Goal: Book appointment/travel/reservation

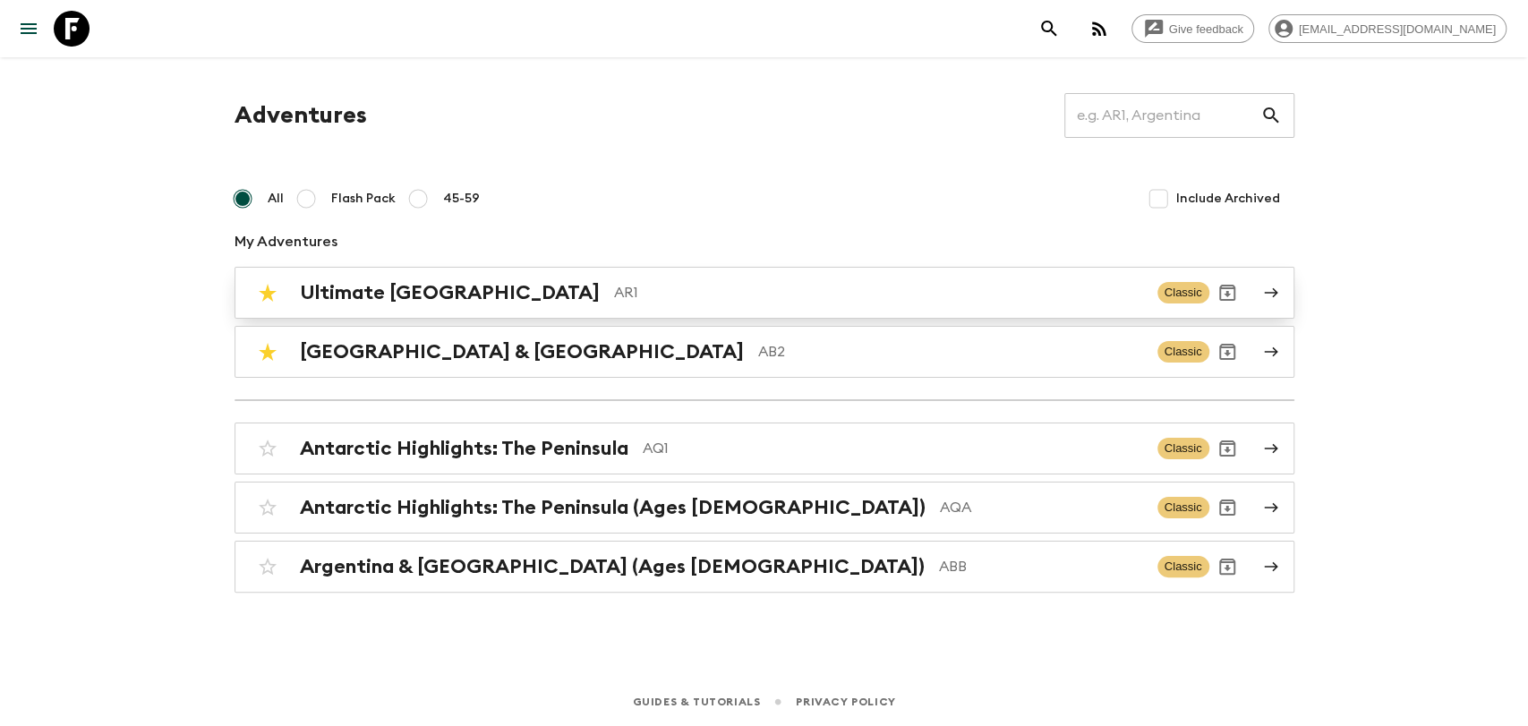
click at [840, 298] on p "AR1" at bounding box center [878, 292] width 529 height 21
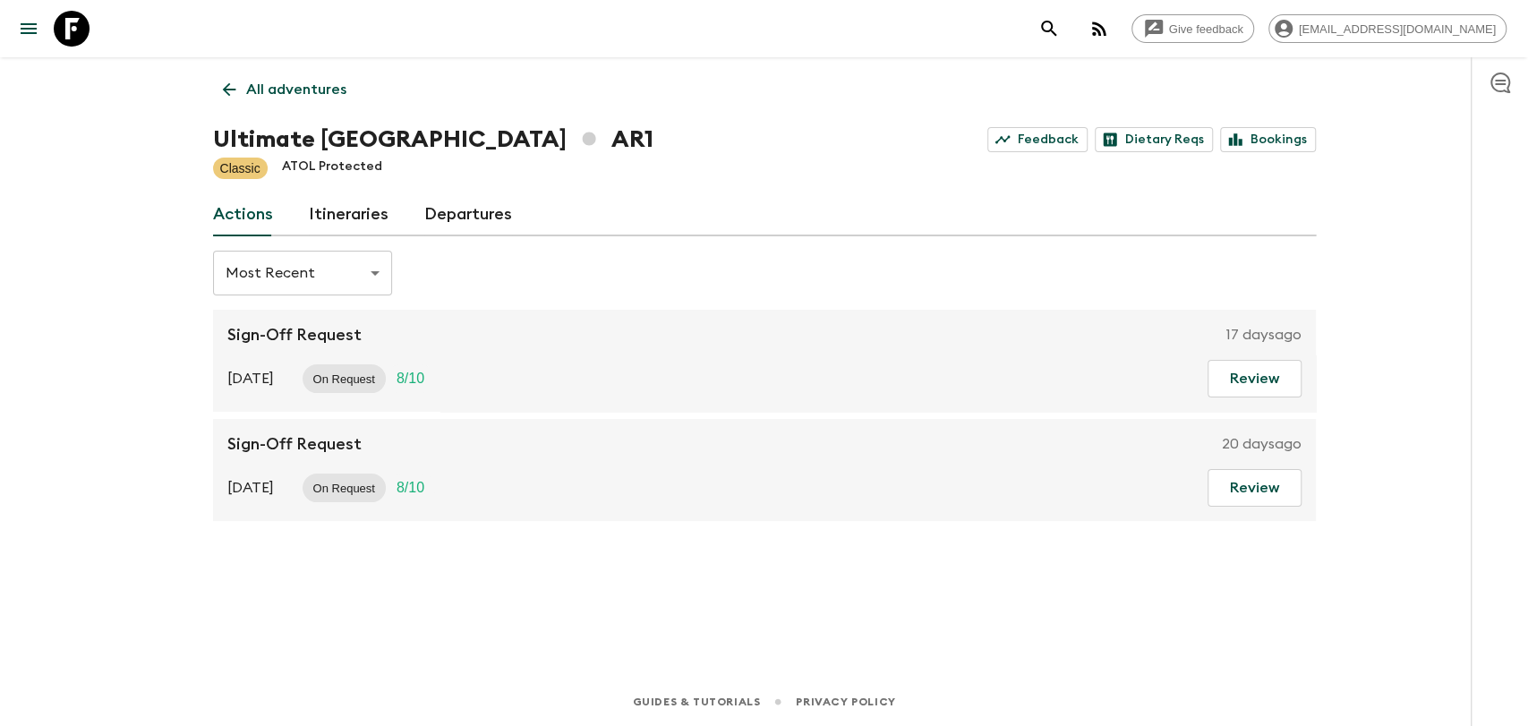
drag, startPoint x: 495, startPoint y: 212, endPoint x: 501, endPoint y: 231, distance: 19.8
click at [494, 212] on link "Departures" at bounding box center [468, 214] width 88 height 43
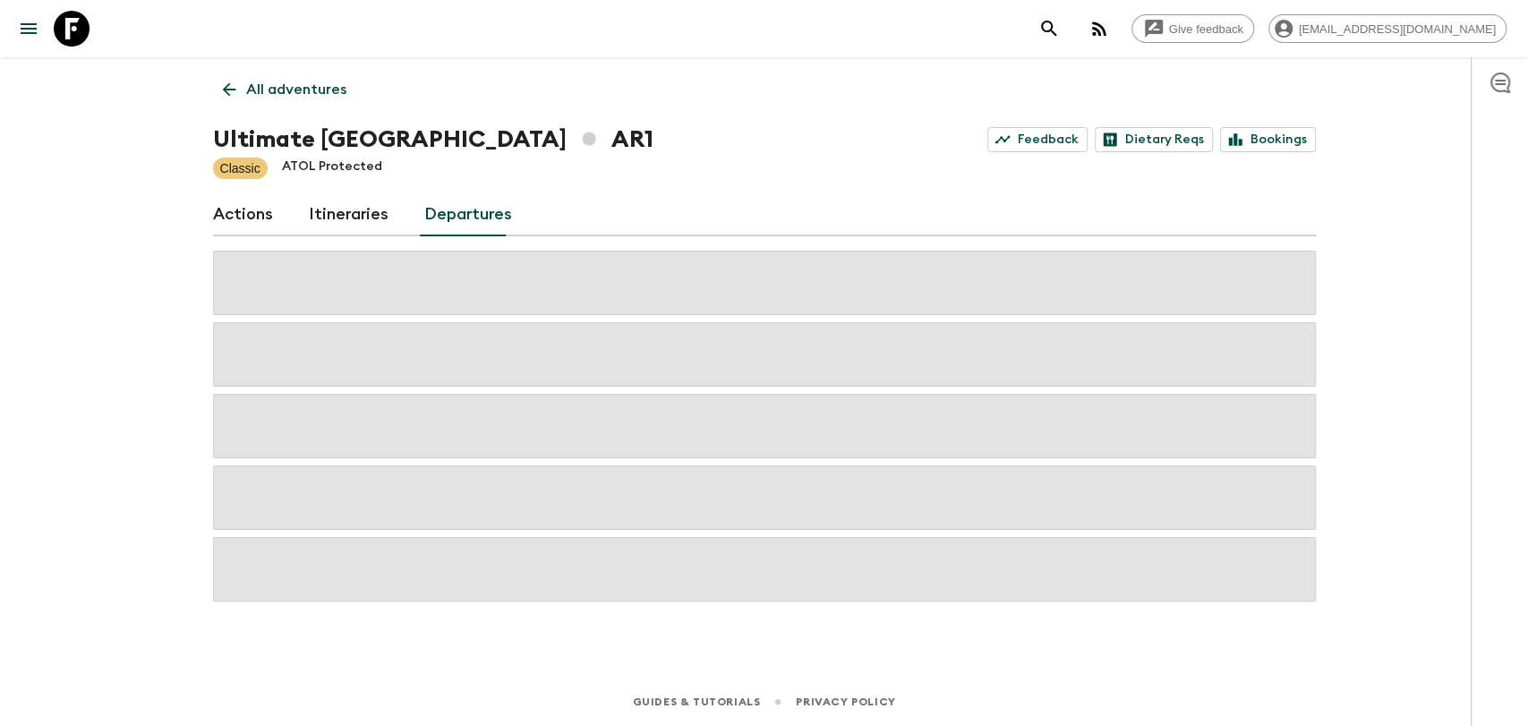
click at [1024, 115] on div "All adventures Ultimate Argentina AR1 Feedback Dietary Reqs Bookings Classic AT…" at bounding box center [765, 342] width 1146 height 570
click at [1247, 120] on div "All adventures Ultimate Argentina AR1 Feedback Dietary Reqs Bookings Classic AT…" at bounding box center [765, 342] width 1146 height 570
click at [1249, 129] on link "Bookings" at bounding box center [1268, 139] width 96 height 25
